Goal: Navigation & Orientation: Find specific page/section

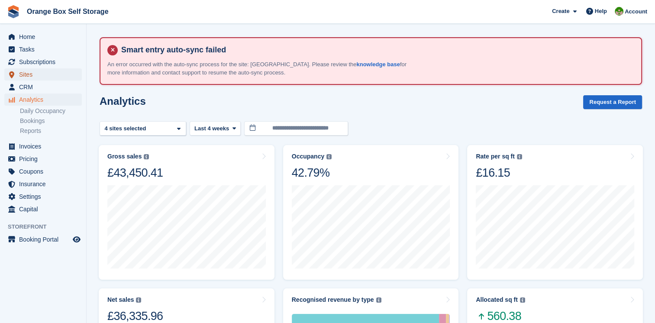
click at [39, 78] on span "Sites" at bounding box center [45, 74] width 52 height 12
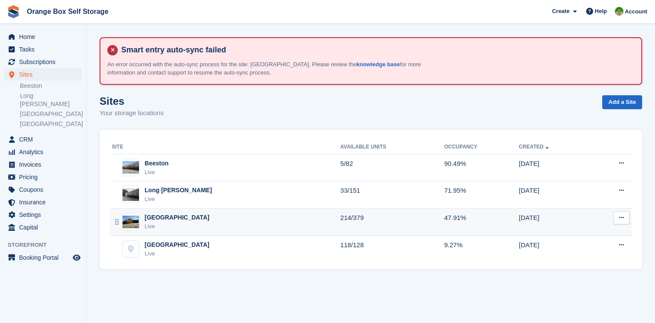
click at [160, 219] on div "[GEOGRAPHIC_DATA]" at bounding box center [177, 217] width 65 height 9
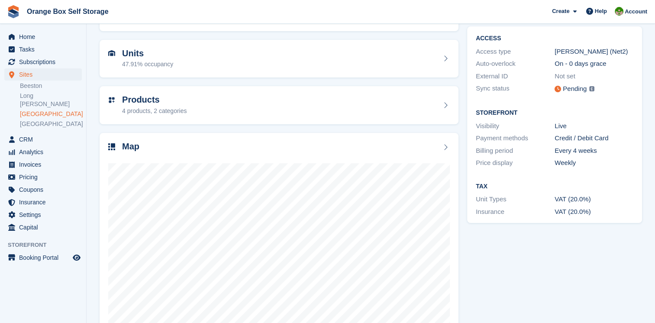
scroll to position [130, 0]
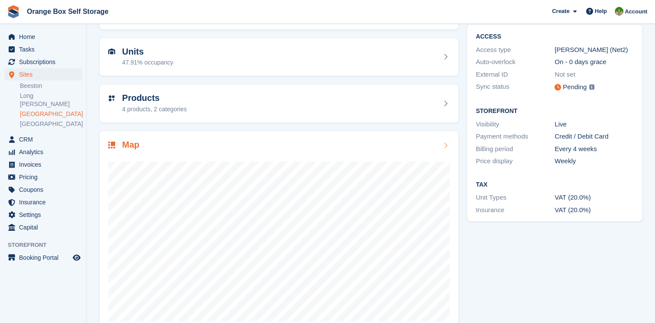
click at [133, 146] on h2 "Map" at bounding box center [130, 145] width 17 height 10
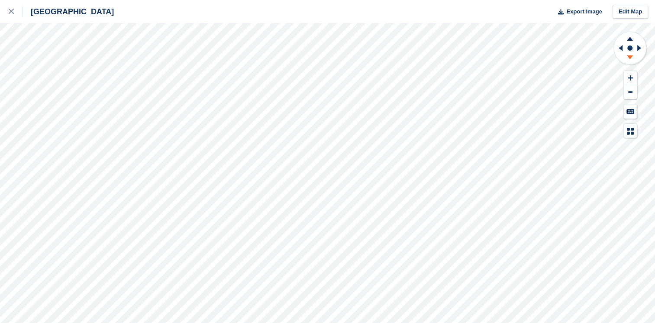
click at [629, 58] on icon at bounding box center [630, 57] width 6 height 4
click at [620, 46] on icon at bounding box center [619, 48] width 11 height 23
click at [629, 38] on icon at bounding box center [630, 37] width 23 height 11
click at [630, 76] on icon at bounding box center [630, 78] width 5 height 6
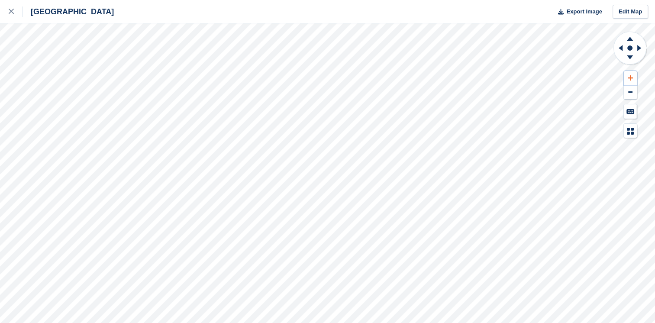
click at [630, 76] on icon at bounding box center [630, 78] width 5 height 6
click at [623, 47] on icon at bounding box center [619, 48] width 11 height 23
click at [630, 58] on icon at bounding box center [630, 57] width 6 height 4
click at [627, 39] on icon at bounding box center [630, 37] width 23 height 11
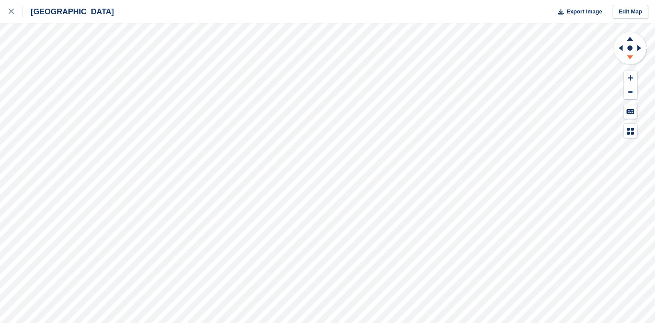
click at [630, 60] on icon at bounding box center [630, 58] width 23 height 11
click at [627, 37] on icon at bounding box center [630, 37] width 23 height 11
click at [10, 10] on icon at bounding box center [11, 11] width 5 height 5
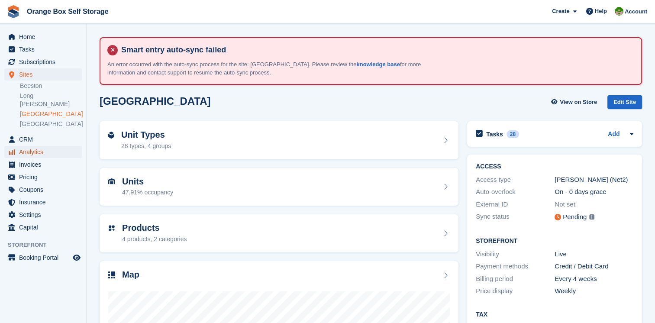
click at [39, 146] on span "Analytics" at bounding box center [45, 152] width 52 height 12
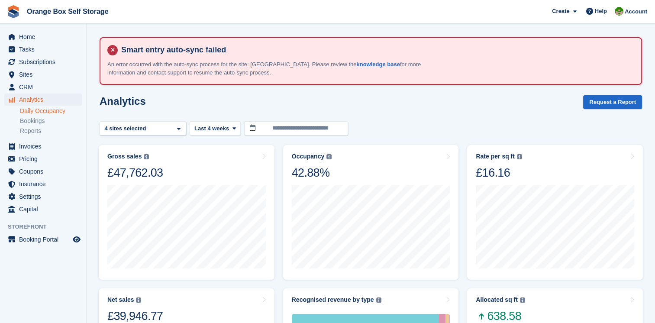
click at [48, 111] on link "Daily Occupancy" at bounding box center [51, 111] width 62 height 8
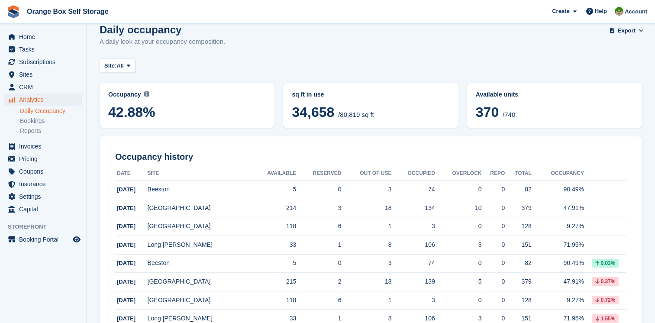
scroll to position [87, 0]
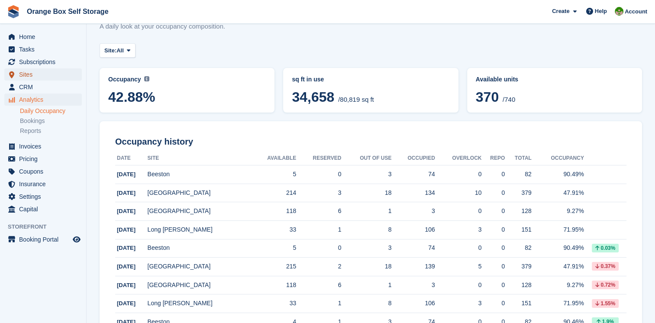
click at [29, 78] on span "Sites" at bounding box center [45, 74] width 52 height 12
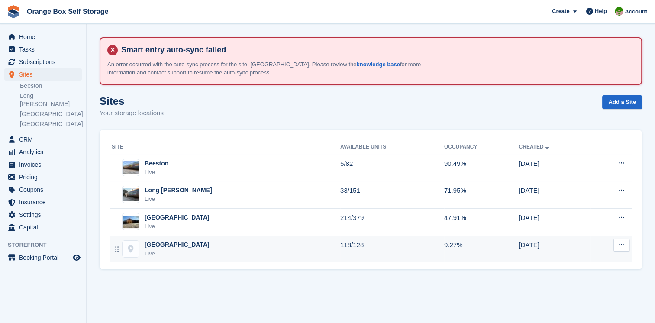
click at [165, 247] on div "[GEOGRAPHIC_DATA]" at bounding box center [177, 244] width 65 height 9
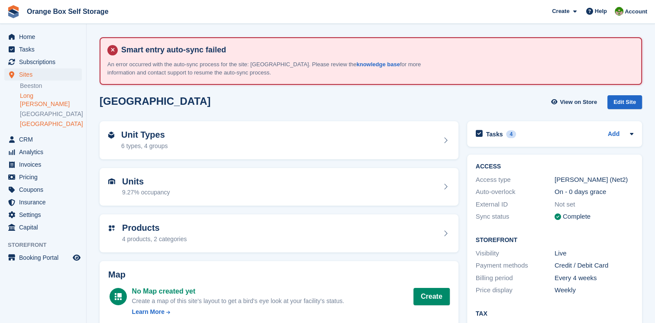
click at [48, 97] on link "Long [PERSON_NAME]" at bounding box center [51, 100] width 62 height 16
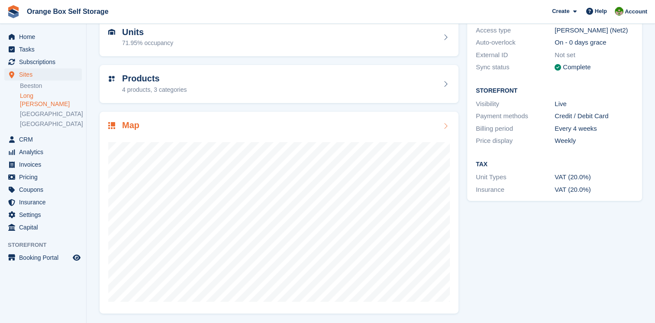
scroll to position [150, 0]
click at [34, 87] on link "Beeston" at bounding box center [51, 86] width 62 height 8
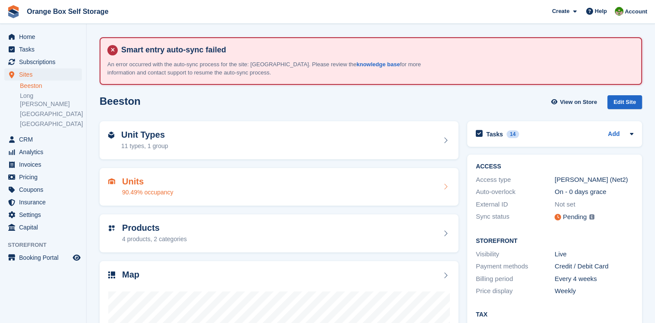
scroll to position [150, 0]
